Goal: Task Accomplishment & Management: Complete application form

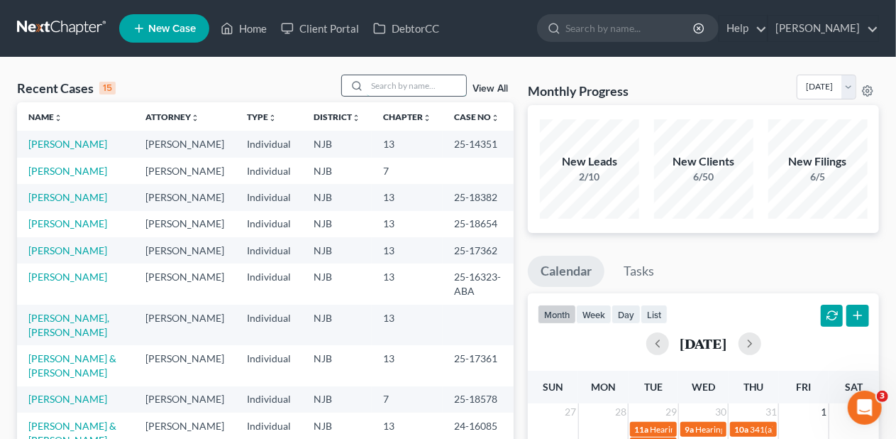
click at [414, 86] on input "search" at bounding box center [416, 85] width 99 height 21
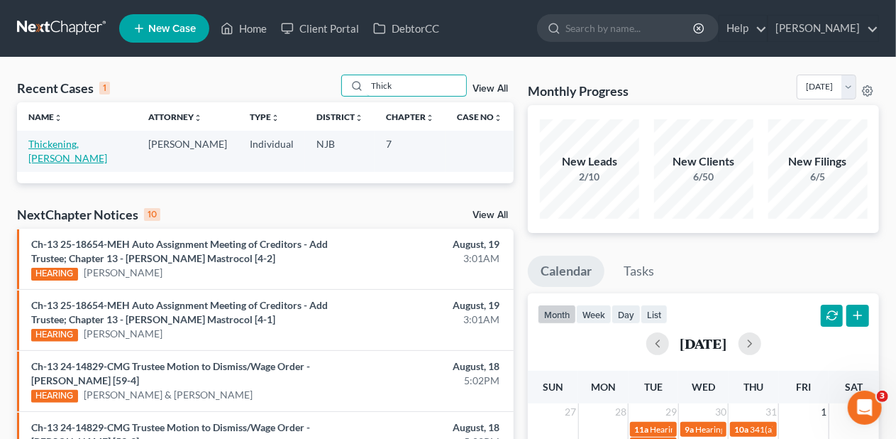
type input "Thick"
click at [77, 142] on link "Thickening, [PERSON_NAME]" at bounding box center [67, 151] width 79 height 26
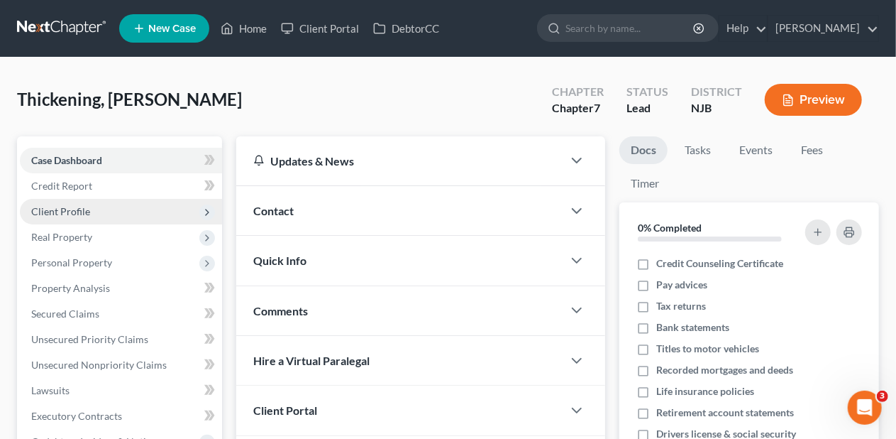
click at [148, 211] on span "Client Profile" at bounding box center [121, 212] width 202 height 26
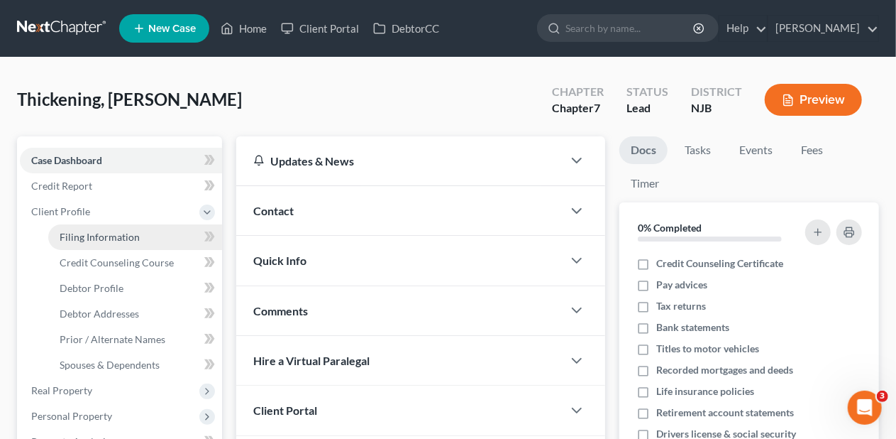
click at [155, 234] on link "Filing Information" at bounding box center [135, 237] width 174 height 26
select select "1"
select select "0"
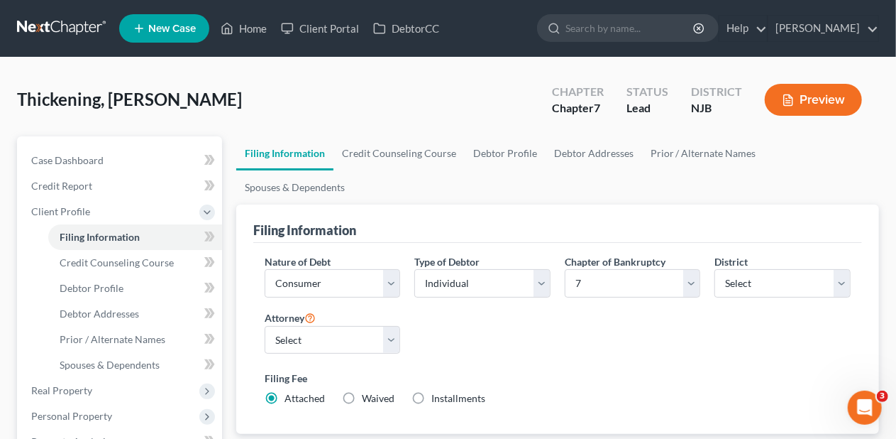
click at [606, 324] on div "Nature of Debt Select Business Consumer Other Nature of Business Select Clearin…" at bounding box center [558, 335] width 600 height 163
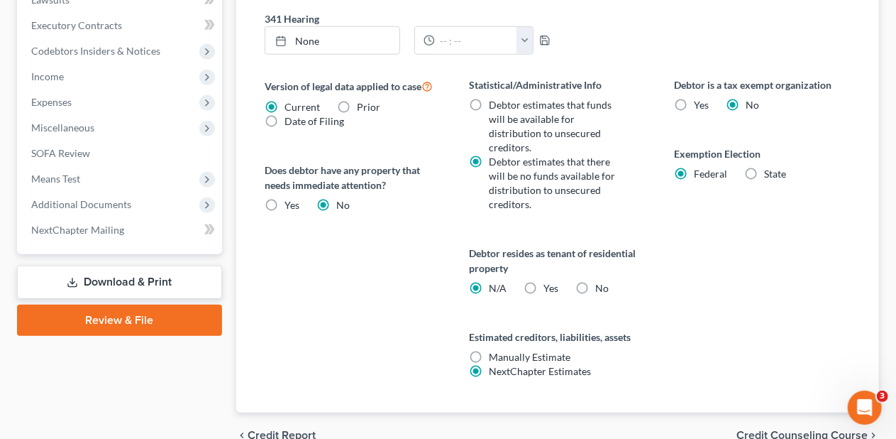
scroll to position [565, 0]
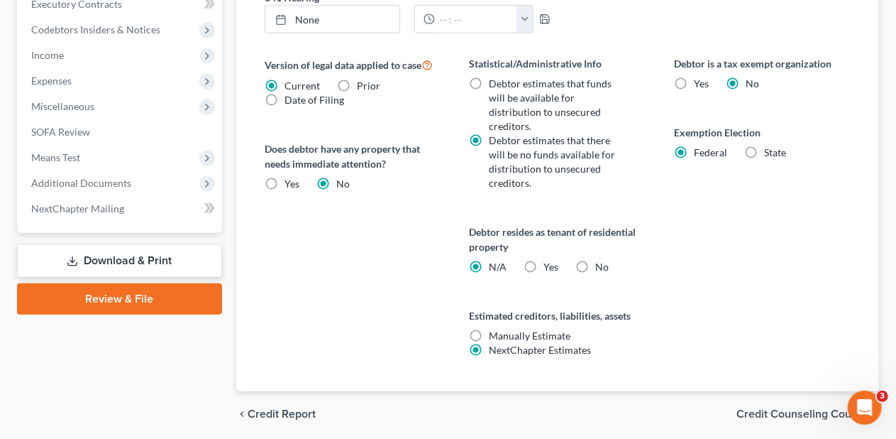
click at [761, 408] on span "Credit Counseling Course" at bounding box center [802, 413] width 131 height 11
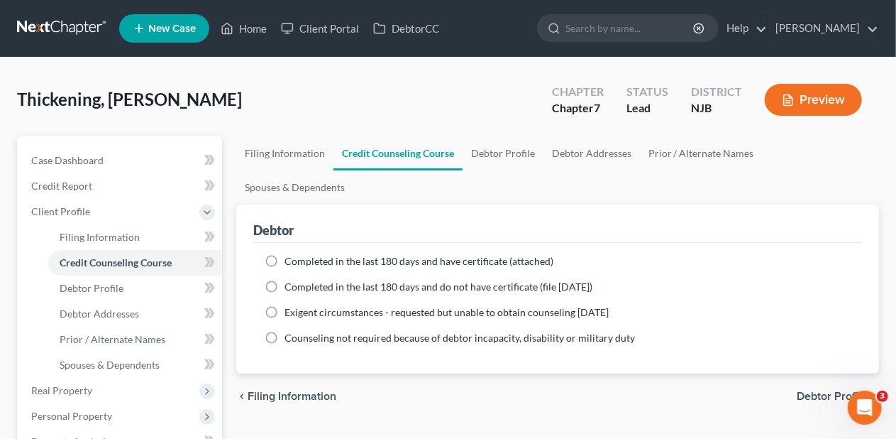
click at [815, 390] on span "Debtor Profile" at bounding box center [832, 395] width 71 height 11
select select "0"
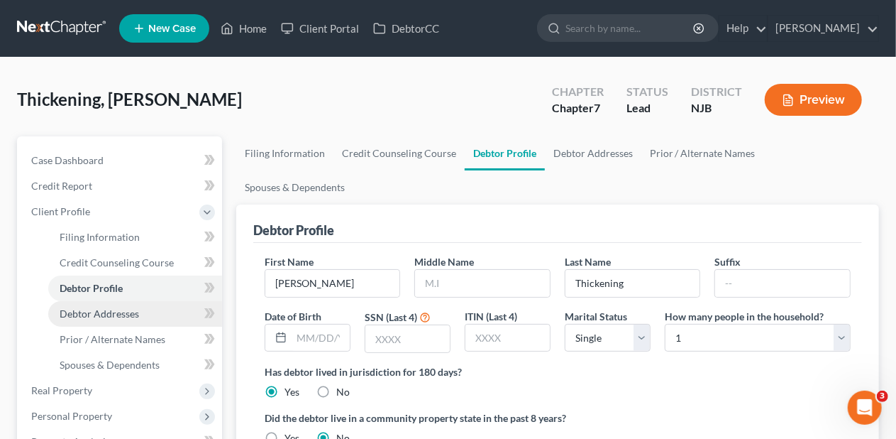
click at [156, 308] on link "Debtor Addresses" at bounding box center [135, 314] width 174 height 26
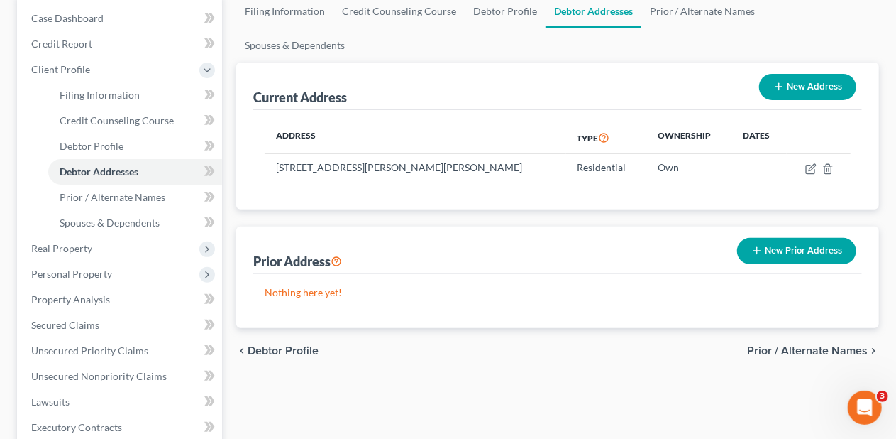
scroll to position [213, 0]
